Goal: Navigation & Orientation: Find specific page/section

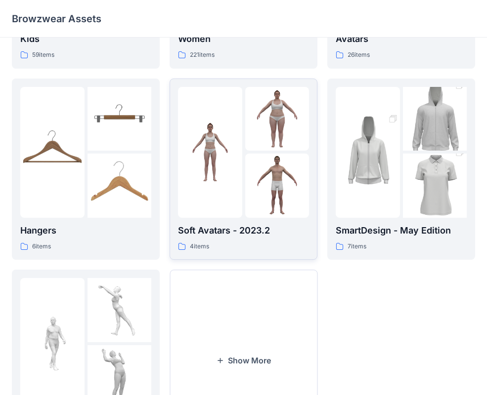
scroll to position [168, 0]
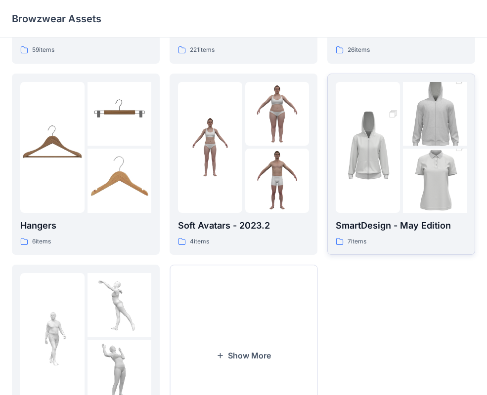
click at [385, 226] on p "SmartDesign - May Edition" at bounding box center [401, 226] width 131 height 14
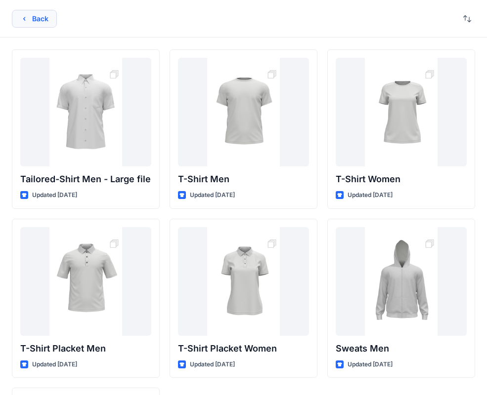
click at [26, 16] on icon "button" at bounding box center [24, 19] width 8 height 8
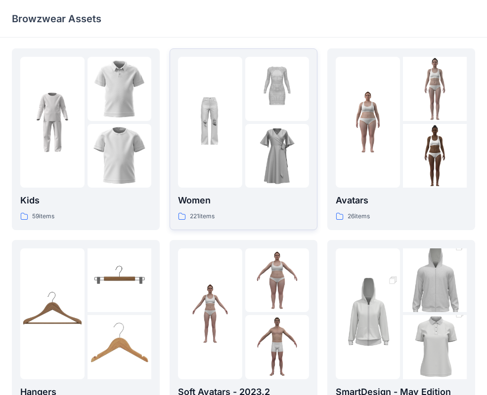
scroll to position [5, 0]
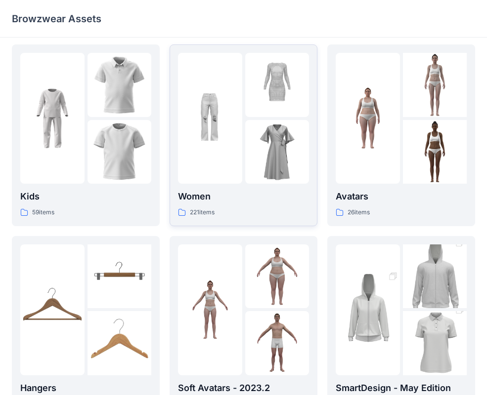
click at [192, 212] on p "221 items" at bounding box center [202, 213] width 25 height 10
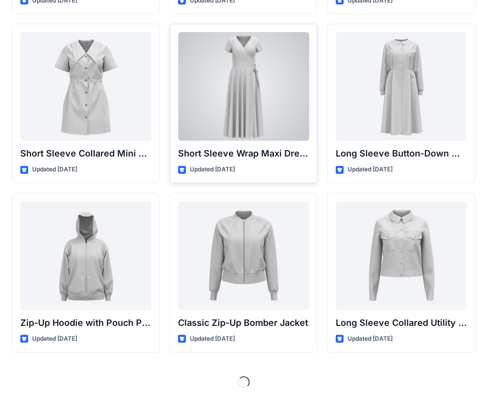
scroll to position [1723, 0]
